Goal: Transaction & Acquisition: Purchase product/service

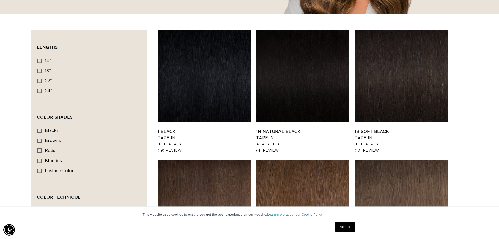
click at [212, 128] on link "1 Black Tape In" at bounding box center [204, 134] width 93 height 13
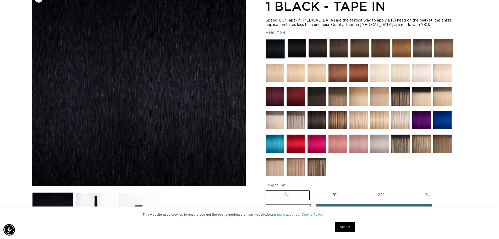
scroll to position [79, 0]
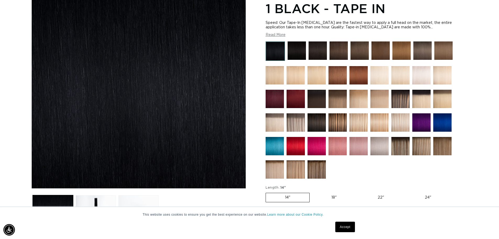
click at [337, 197] on label "18" Variant sold out or unavailable" at bounding box center [333, 197] width 43 height 9
click at [312, 192] on input "18" Variant sold out or unavailable" at bounding box center [312, 191] width 0 height 0
radio input "true"
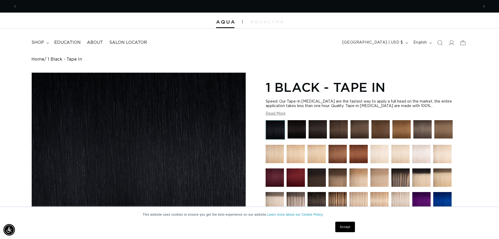
scroll to position [0, 923]
click at [258, 23] on img at bounding box center [266, 21] width 33 height 3
